Goal: Communication & Community: Answer question/provide support

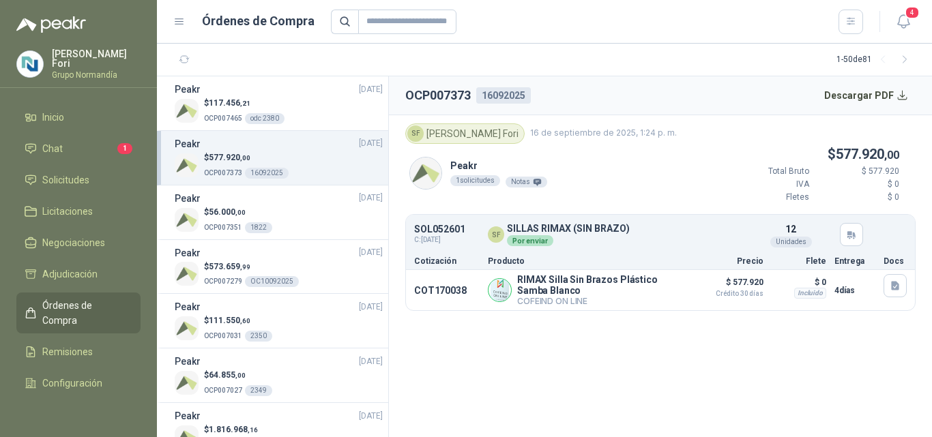
click at [88, 150] on li "Chat 1" at bounding box center [79, 148] width 108 height 15
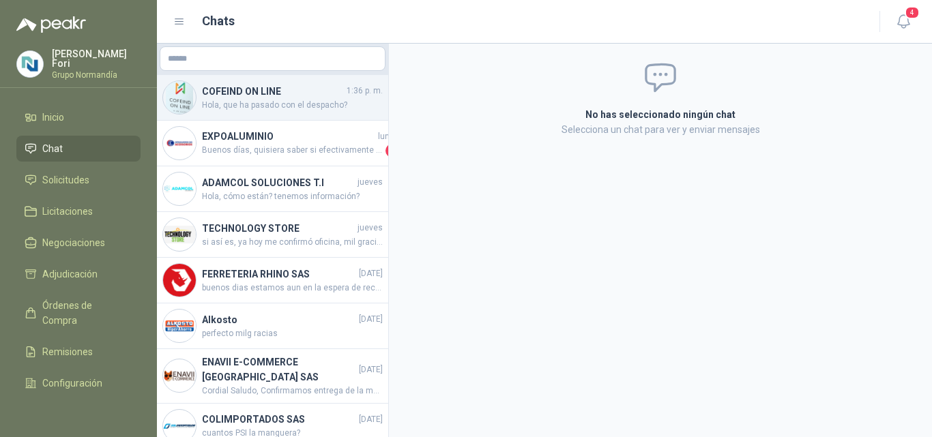
click at [332, 104] on span "Hola, que ha pasado con el despacho?" at bounding box center [292, 105] width 181 height 13
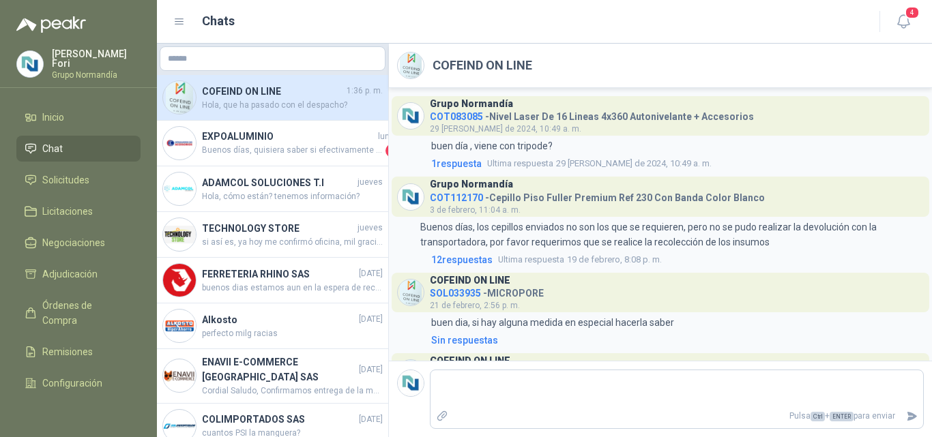
click at [931, 79] on header "COFEIND ON LINE" at bounding box center [660, 66] width 543 height 44
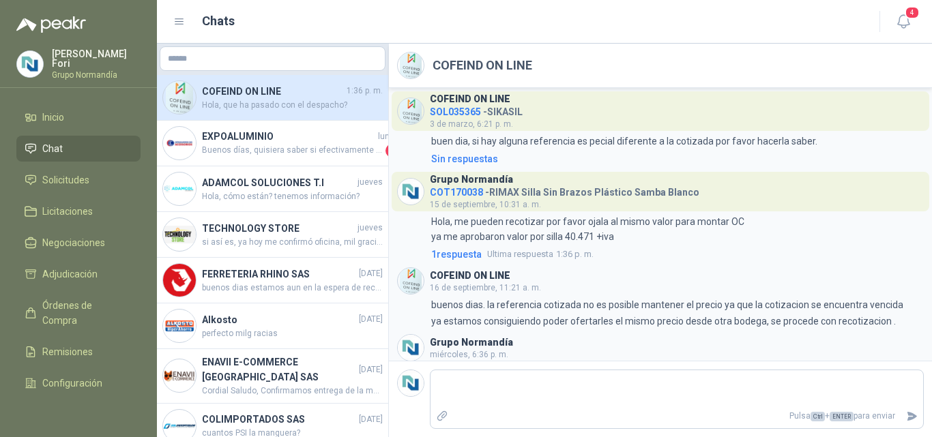
scroll to position [685, 0]
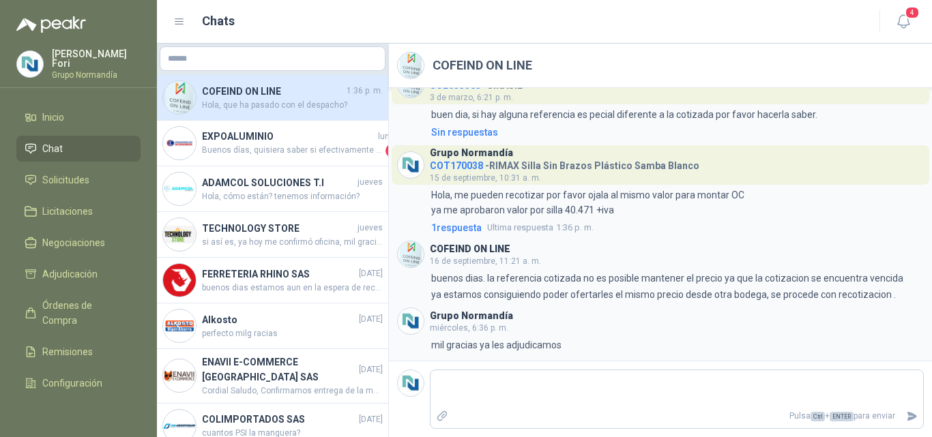
click at [255, 107] on span "Hola, que ha pasado con el despacho?" at bounding box center [292, 105] width 181 height 13
click at [497, 356] on div "Grupo Normandía COT083085 - Nivel Laser De 16 Lineas 4x360 Autonivelante + Acce…" at bounding box center [660, 224] width 543 height 273
click at [502, 392] on textarea at bounding box center [677, 388] width 493 height 31
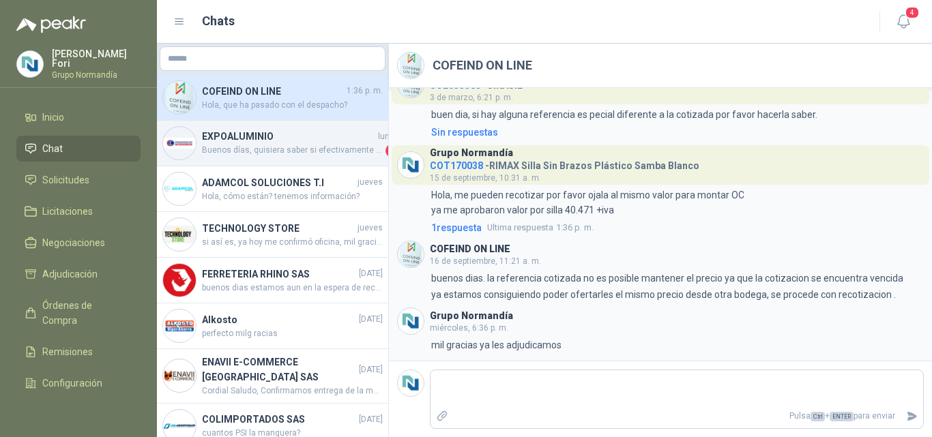
click at [304, 160] on div "EXPOALUMINIO lunes Buenos [PERSON_NAME], quisiera saber si efectivamente les si…" at bounding box center [272, 144] width 231 height 46
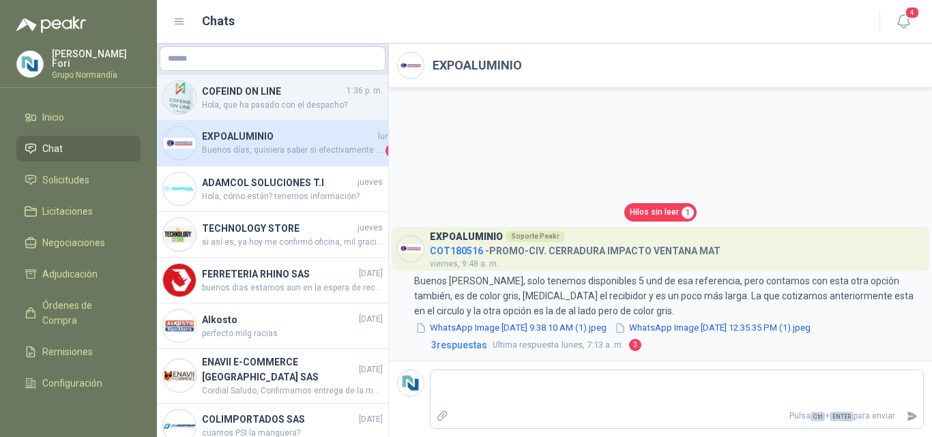
click at [290, 99] on span "Hola, que ha pasado con el despacho?" at bounding box center [292, 105] width 181 height 13
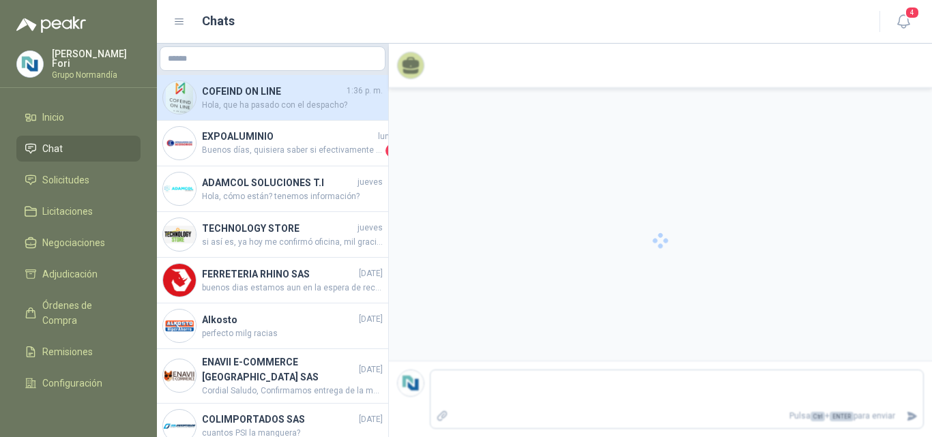
scroll to position [685, 0]
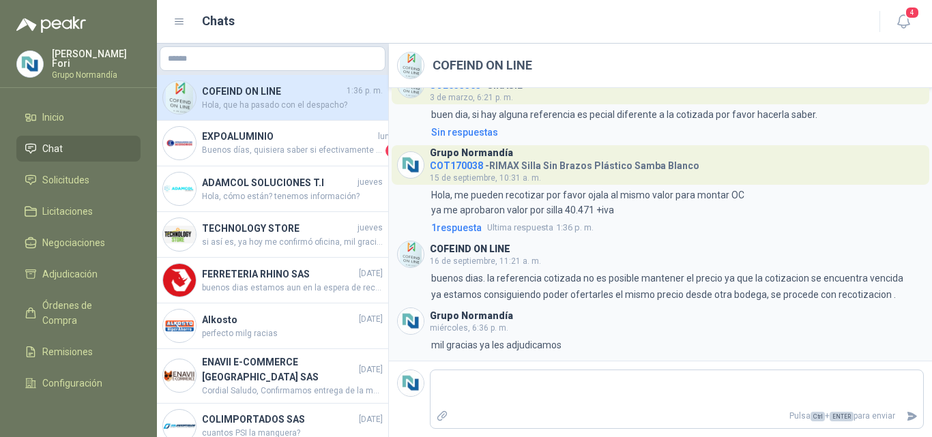
click at [518, 369] on footer "Pulsa Ctrl + ENTER para enviar" at bounding box center [660, 399] width 543 height 76
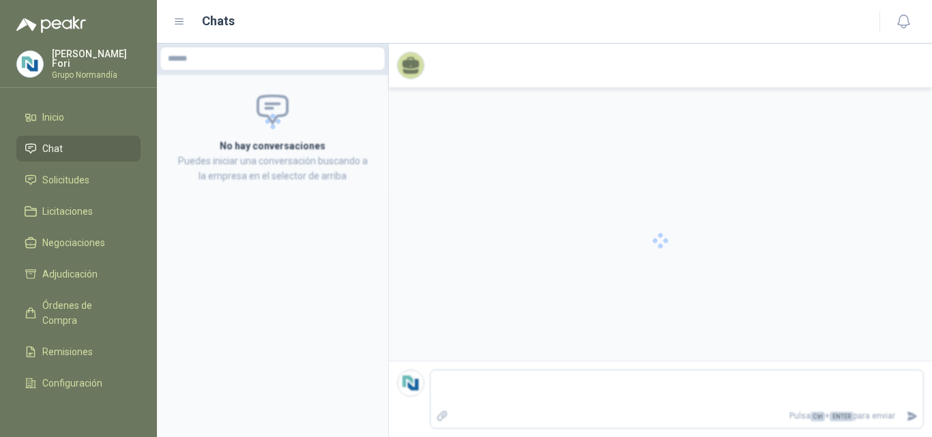
scroll to position [685, 0]
